Goal: Navigation & Orientation: Understand site structure

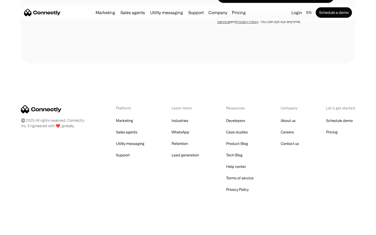
scroll to position [988, 0]
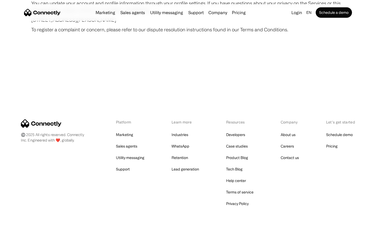
scroll to position [3040, 0]
